Goal: Transaction & Acquisition: Obtain resource

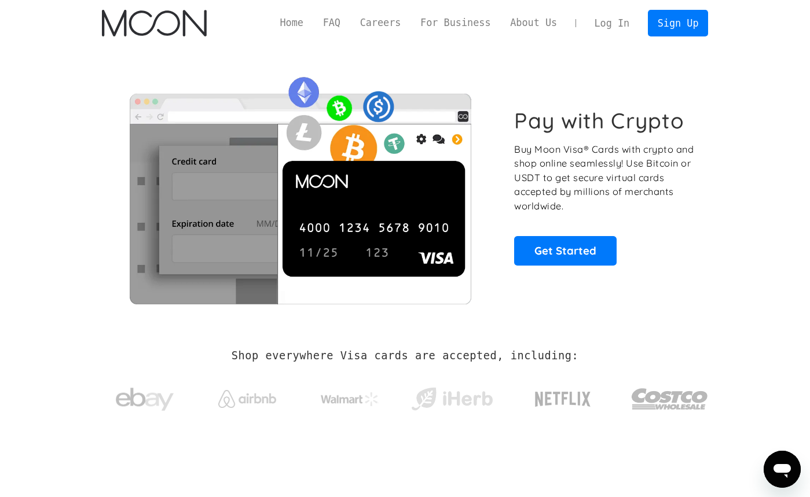
click at [604, 23] on link "Log In" at bounding box center [612, 22] width 54 height 25
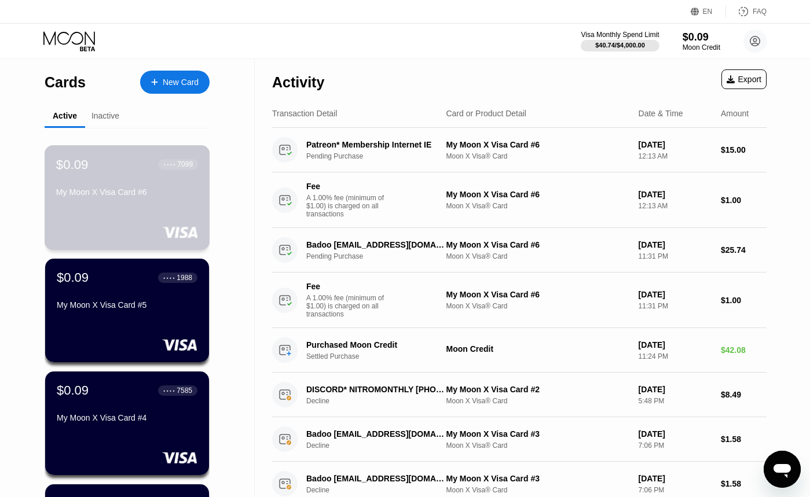
click at [139, 221] on div "$0.09 ● ● ● ● 7099 My Moon X Visa Card #6" at bounding box center [128, 197] width 166 height 105
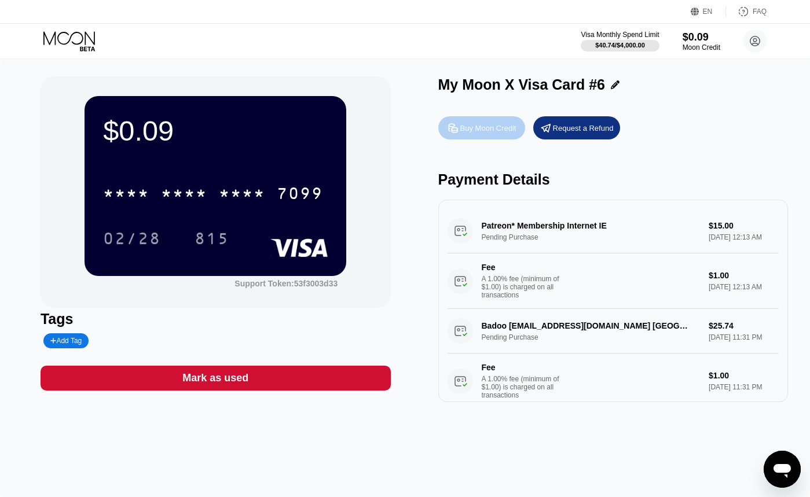
click at [478, 134] on div "Buy Moon Credit" at bounding box center [481, 127] width 87 height 23
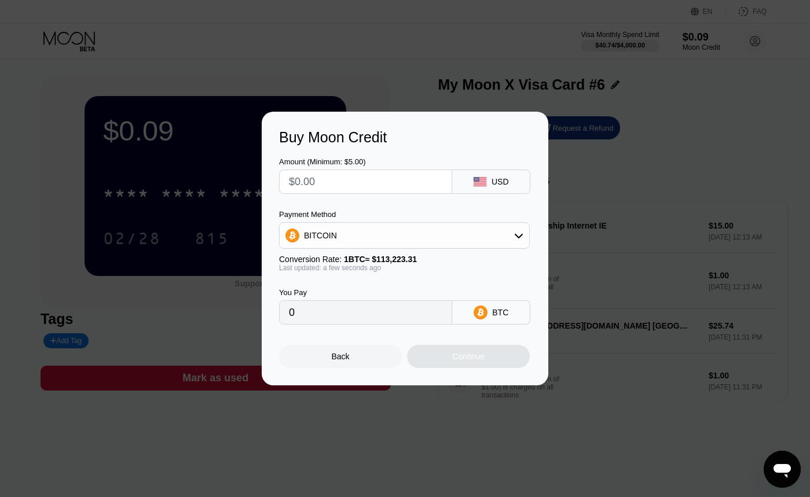
click at [327, 180] on input "text" at bounding box center [365, 181] width 153 height 23
type input "$2"
type input "0.00001767"
type input "$20"
type input "0.00017665"
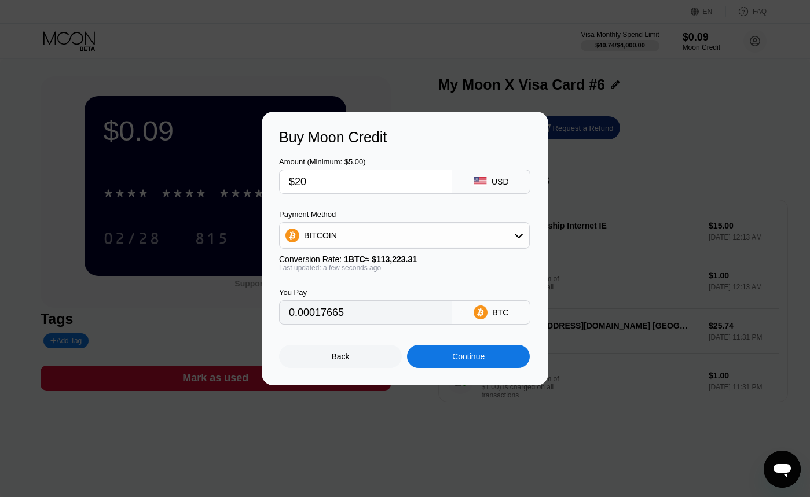
type input "$20"
click at [325, 232] on div "BITCOIN" at bounding box center [320, 235] width 33 height 9
click at [316, 290] on span "USDT on TRON" at bounding box center [336, 292] width 58 height 9
type input "20.20"
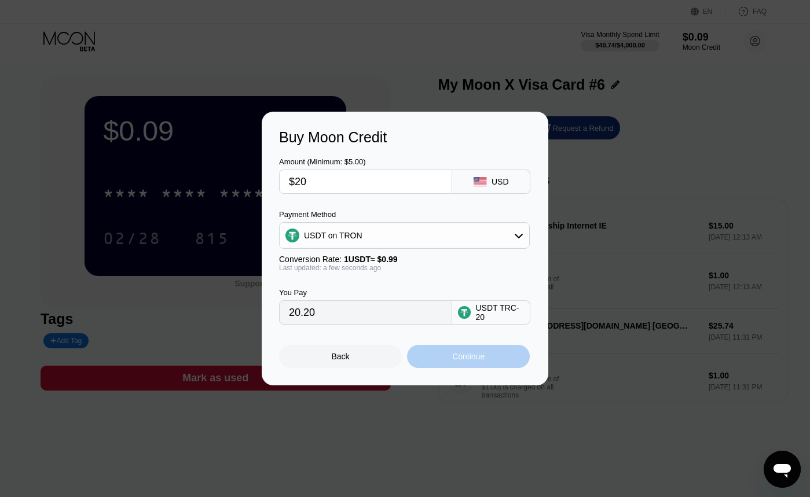
click at [453, 353] on div "Continue" at bounding box center [468, 356] width 32 height 9
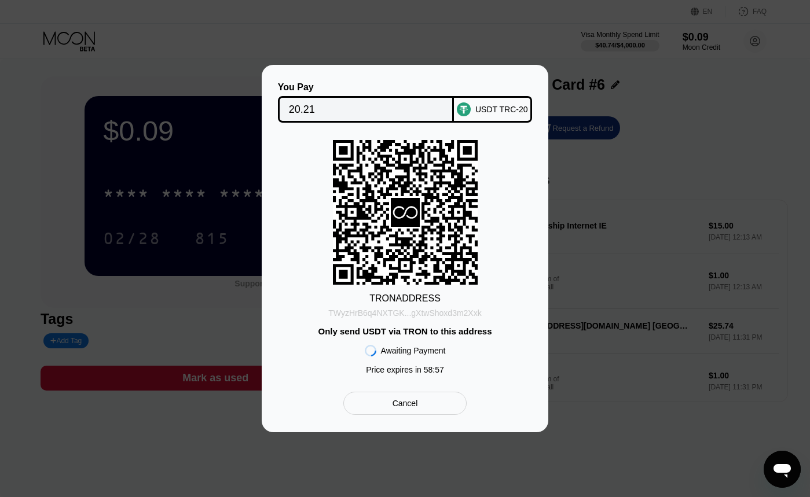
click at [374, 313] on div "TWyzHrB6q4NXTGK...gXtwShoxd3m2Xxk" at bounding box center [404, 313] width 153 height 9
click at [369, 312] on div "TWyzHrB6q4NXTGK...gXtwShoxd3m2Xxk" at bounding box center [404, 313] width 153 height 9
click at [686, 190] on div "You Pay 20.21 USDT TRC-20 TRON ADDRESS TWyzHrB6q4NXTGK...gXtwShoxd3m2Xxk Only s…" at bounding box center [405, 249] width 810 height 368
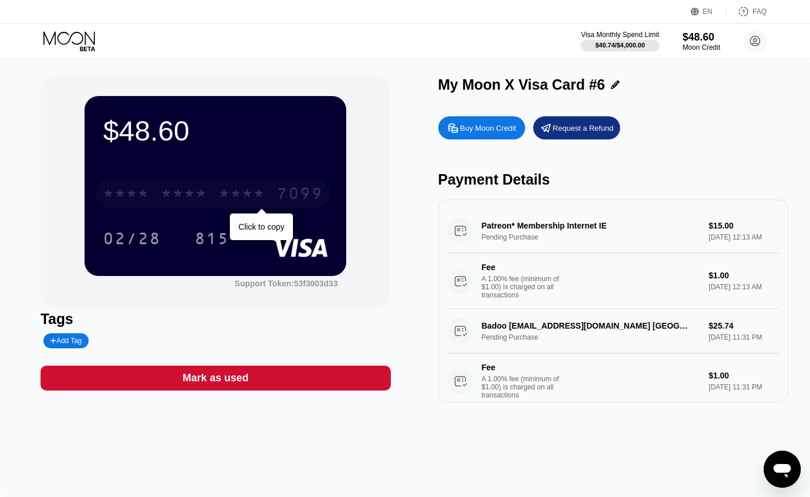
click at [212, 182] on div "* * * * * * * * * * * * 7099" at bounding box center [213, 193] width 234 height 29
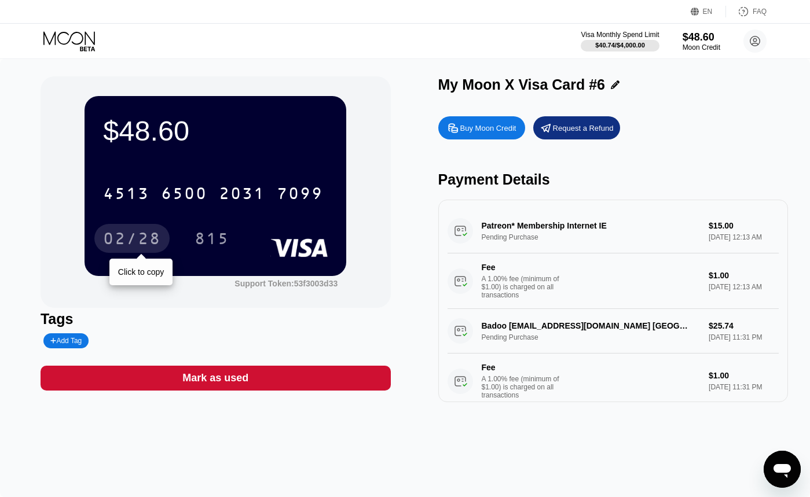
click at [157, 237] on div "02/28" at bounding box center [132, 240] width 58 height 19
click at [217, 254] on div "$48.60 4513 6500 2031 7099 02/28 815" at bounding box center [216, 186] width 262 height 180
click at [218, 248] on div "815" at bounding box center [212, 240] width 35 height 19
